Goal: Task Accomplishment & Management: Use online tool/utility

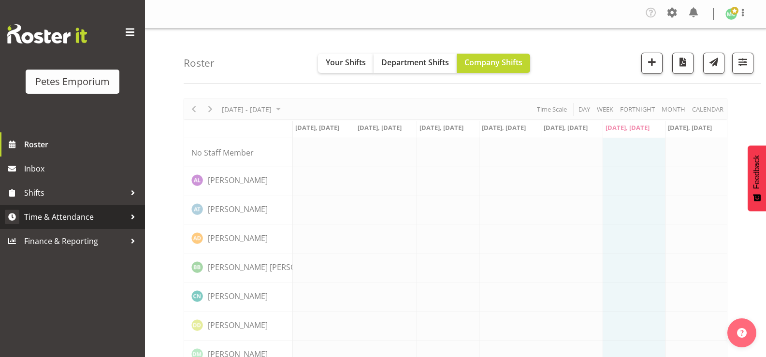
click at [58, 219] on span "Time & Attendance" at bounding box center [75, 217] width 102 height 15
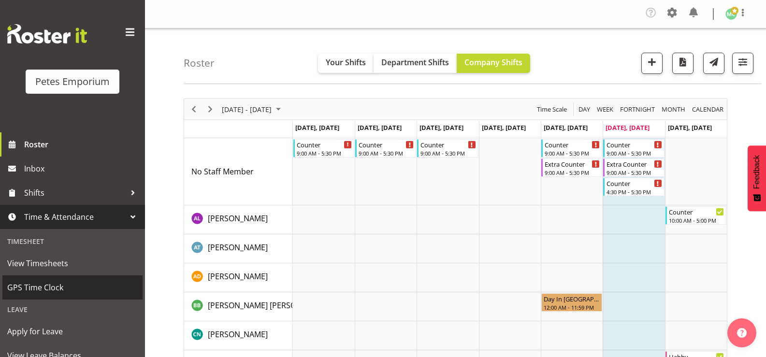
click at [23, 296] on link "GPS Time Clock" at bounding box center [72, 288] width 140 height 24
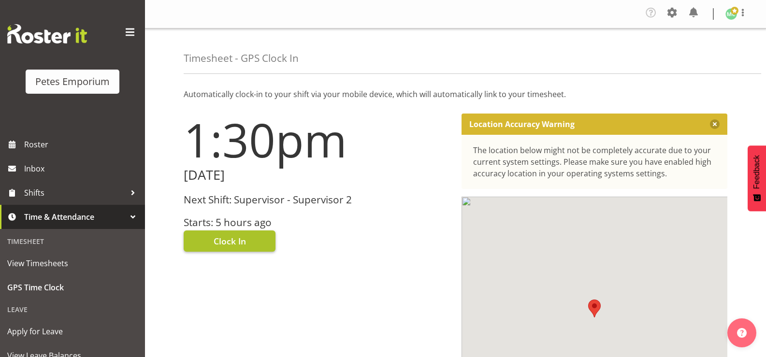
click at [224, 248] on button "Clock In" at bounding box center [230, 241] width 92 height 21
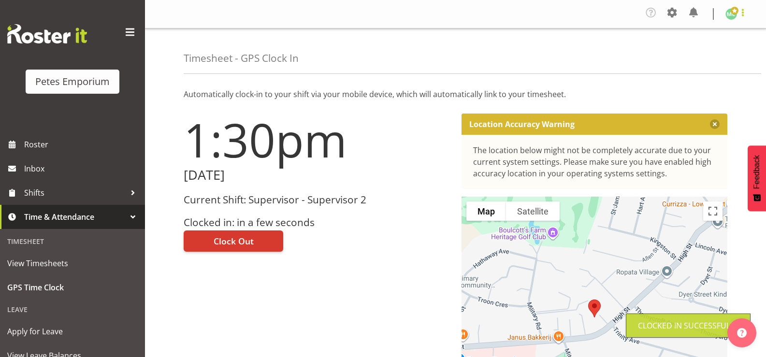
click at [740, 14] on span at bounding box center [743, 13] width 12 height 12
click at [721, 48] on link "Log Out" at bounding box center [702, 52] width 93 height 17
